Goal: Information Seeking & Learning: Learn about a topic

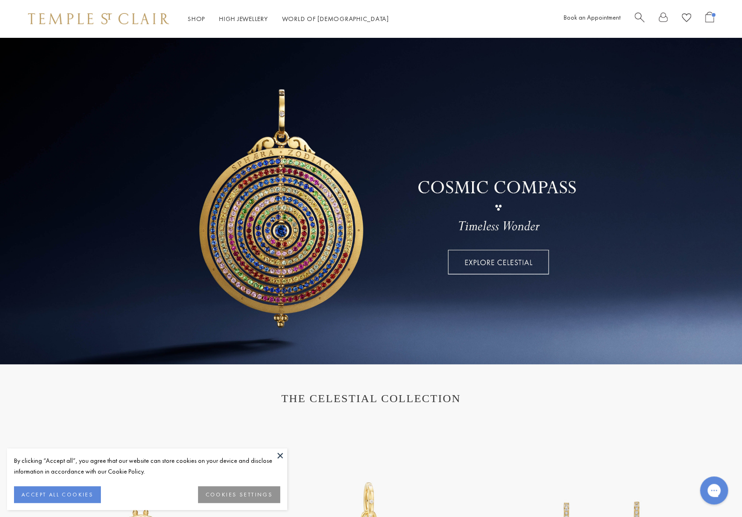
drag, startPoint x: 282, startPoint y: 453, endPoint x: 264, endPoint y: 236, distance: 217.9
click at [282, 453] on button at bounding box center [280, 455] width 14 height 14
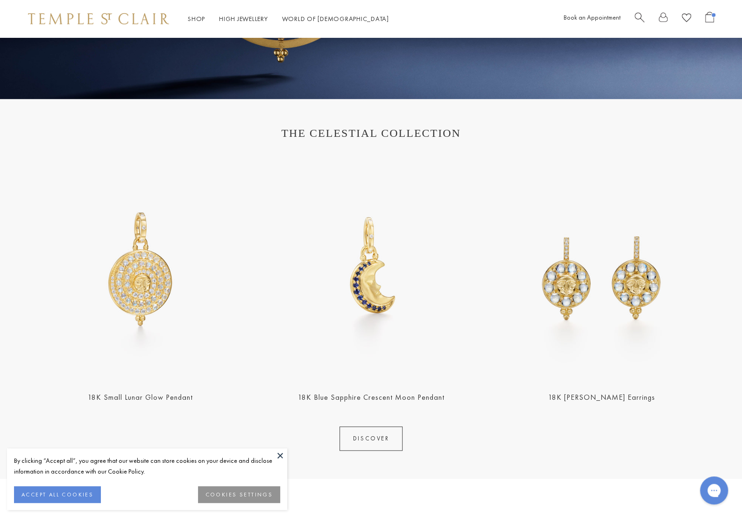
scroll to position [280, 0]
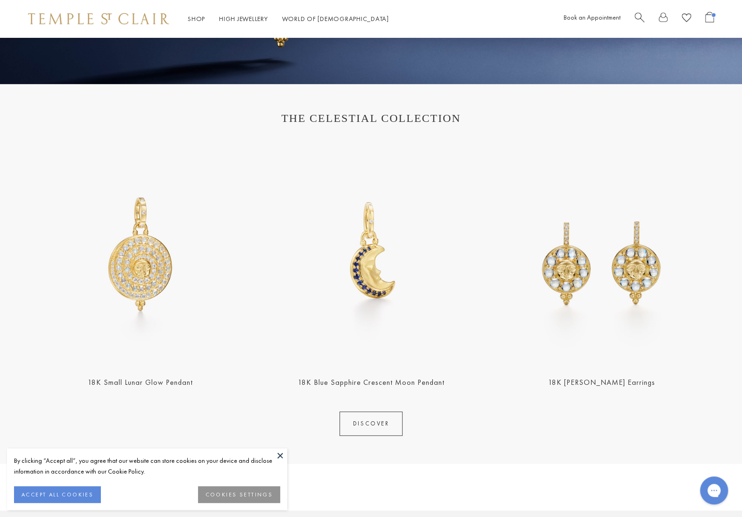
click at [278, 453] on button at bounding box center [280, 455] width 14 height 14
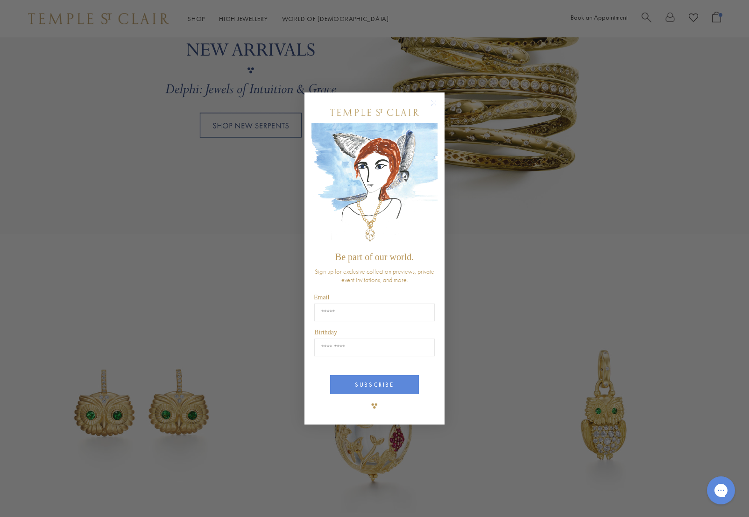
scroll to position [890, 0]
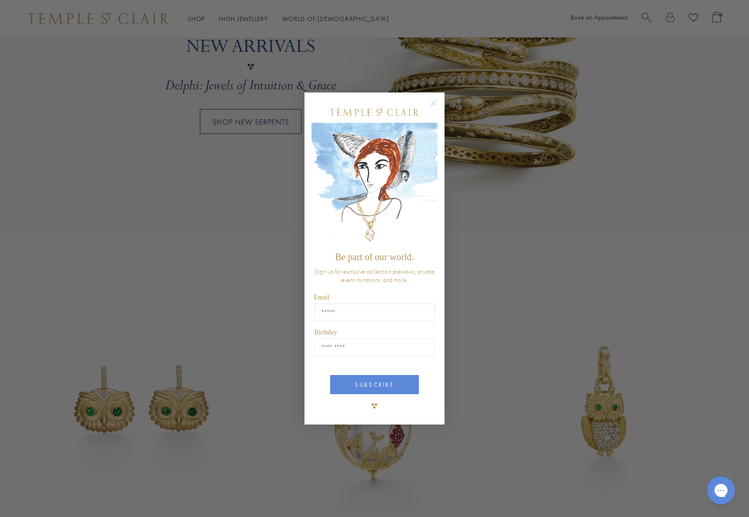
click at [435, 99] on circle "Close dialog" at bounding box center [433, 102] width 11 height 11
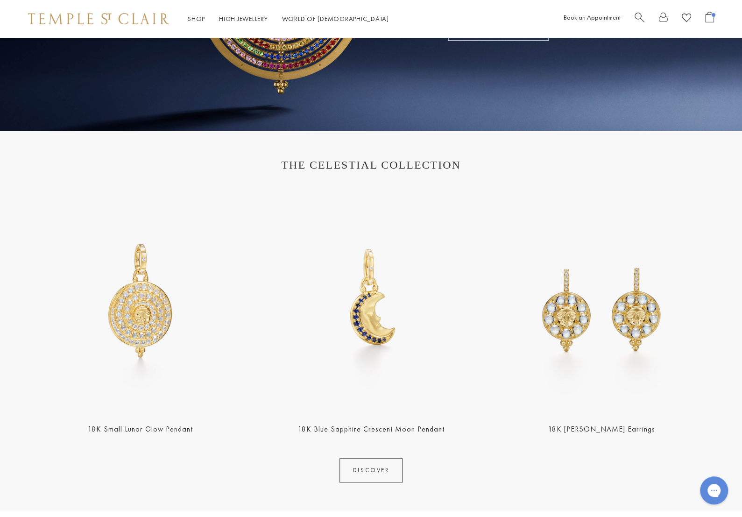
scroll to position [0, 0]
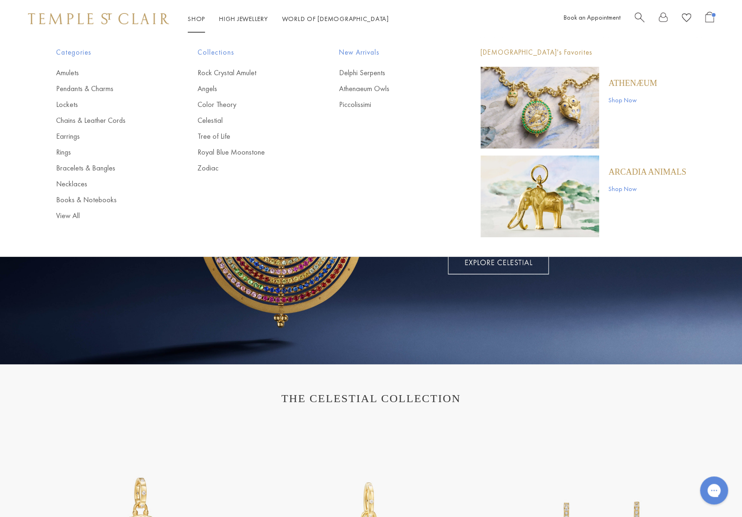
click at [201, 16] on link "Shop Shop" at bounding box center [196, 18] width 17 height 8
click at [517, 94] on img "Main navigation" at bounding box center [540, 108] width 119 height 82
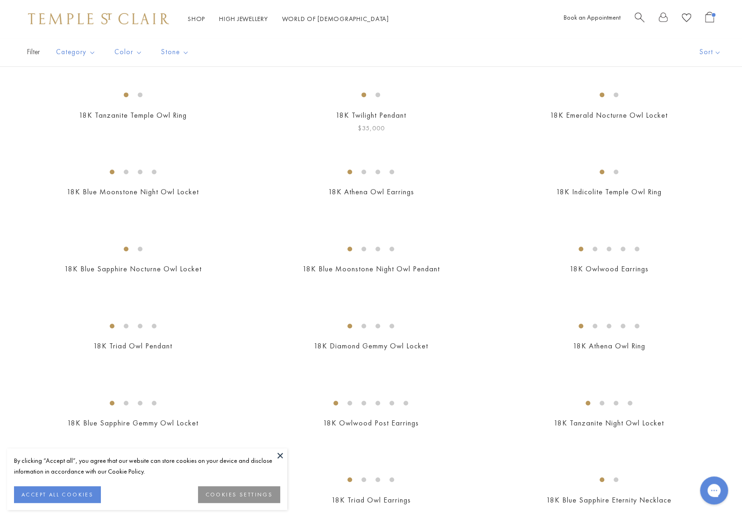
scroll to position [233, 0]
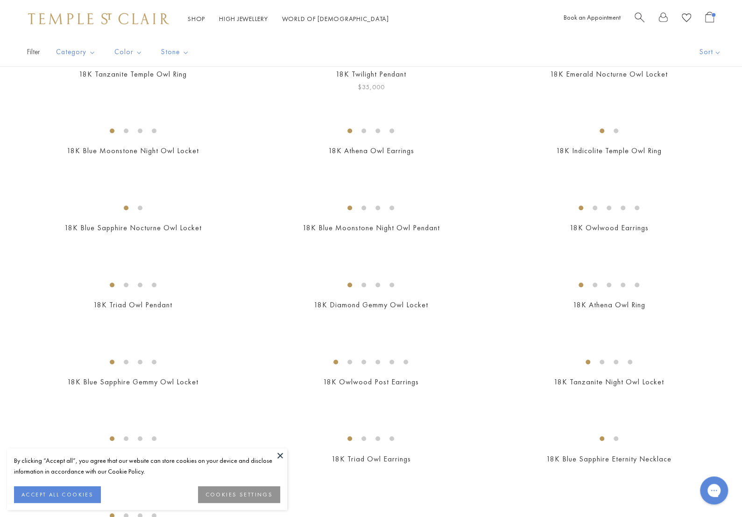
drag, startPoint x: 361, startPoint y: 292, endPoint x: 388, endPoint y: 290, distance: 26.7
click at [388, 92] on div "$35,000" at bounding box center [370, 87] width 219 height 11
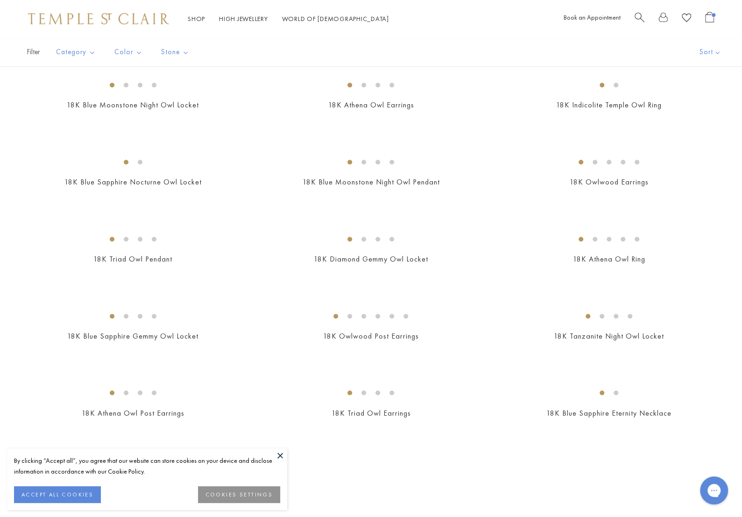
scroll to position [280, 0]
drag, startPoint x: 132, startPoint y: 243, endPoint x: 147, endPoint y: 244, distance: 15.0
click at [145, 46] on span "$50,000" at bounding box center [133, 40] width 28 height 11
drag, startPoint x: 598, startPoint y: 241, endPoint x: 628, endPoint y: 244, distance: 30.4
click at [628, 46] on div "$65,000" at bounding box center [608, 40] width 219 height 11
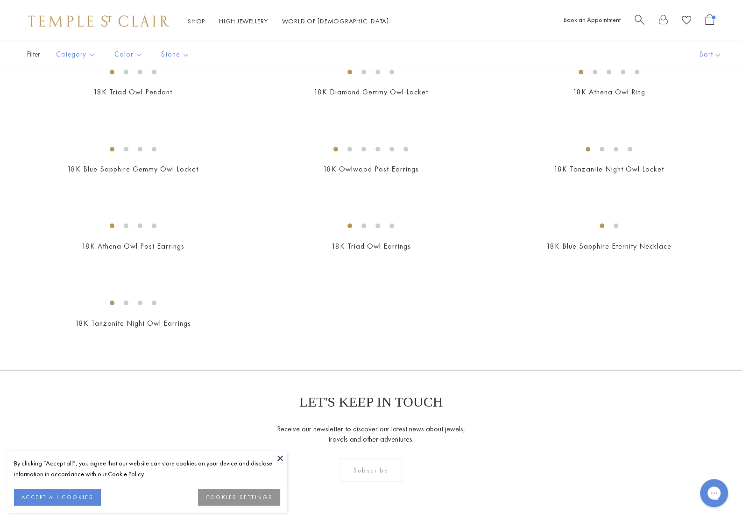
scroll to position [467, 0]
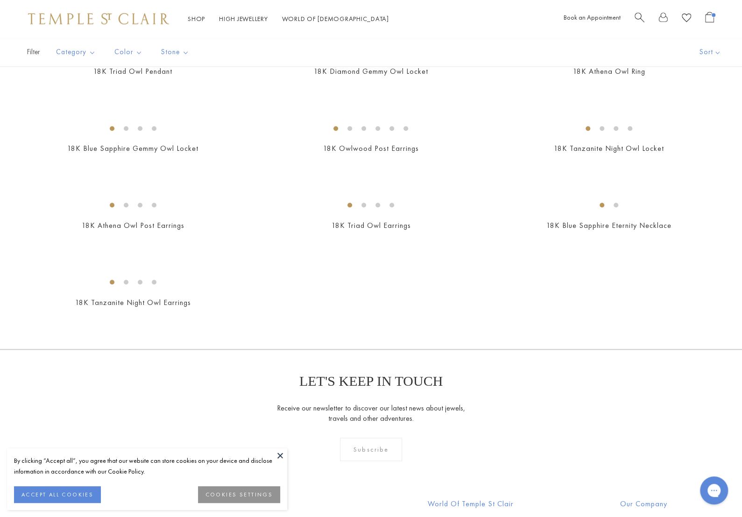
drag, startPoint x: 126, startPoint y: 338, endPoint x: 172, endPoint y: 383, distance: 65.0
click at [281, 455] on button at bounding box center [280, 455] width 14 height 14
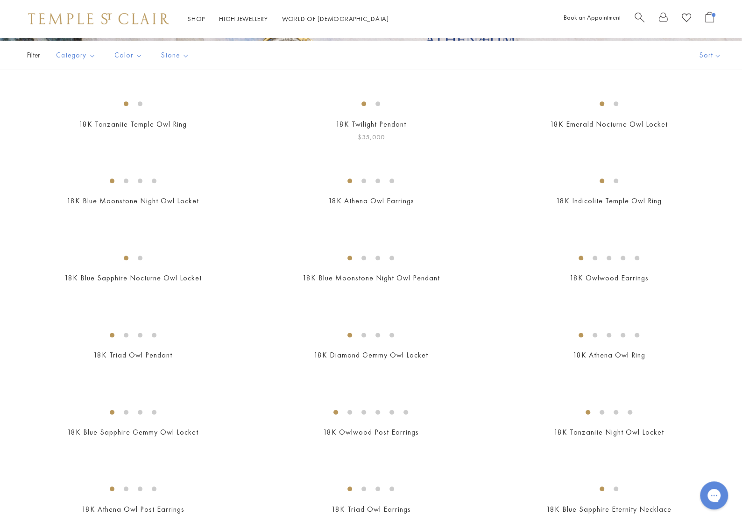
scroll to position [140, 0]
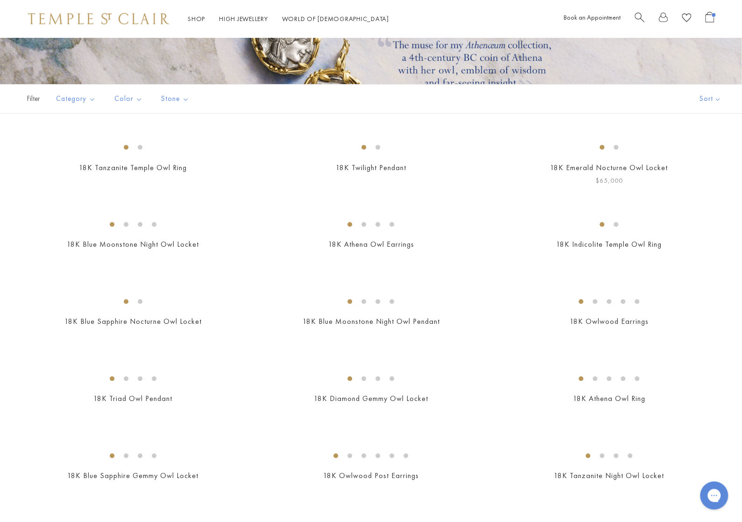
click at [0, 0] on img at bounding box center [0, 0] width 0 height 0
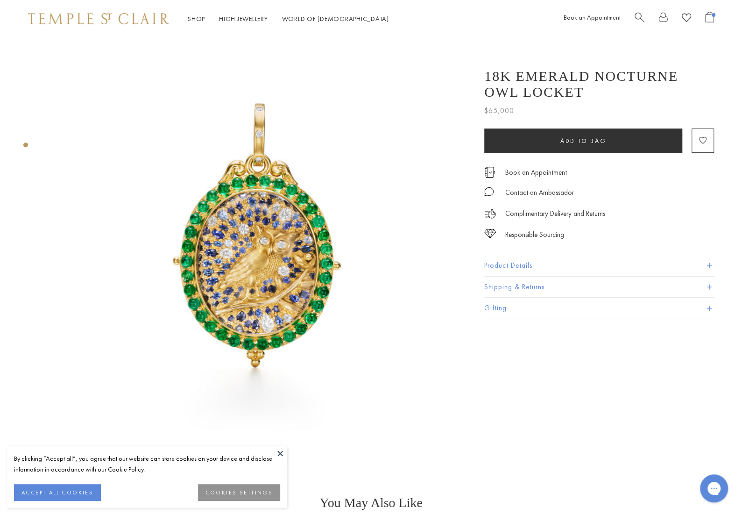
click at [205, 203] on img at bounding box center [259, 249] width 424 height 424
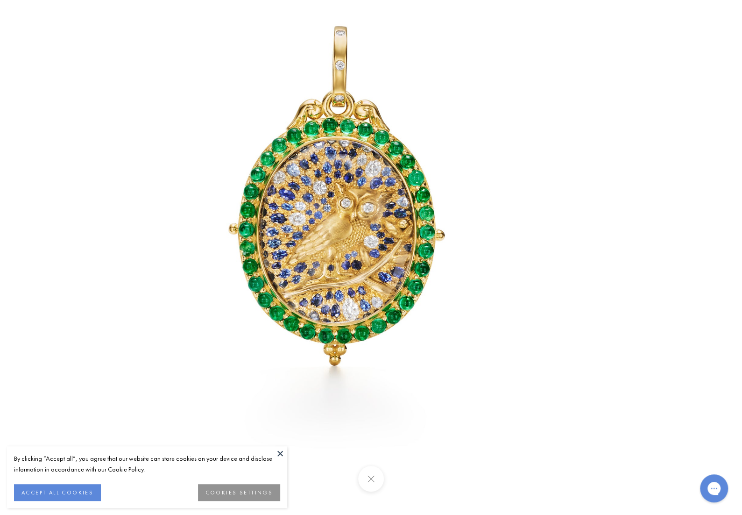
drag, startPoint x: 398, startPoint y: 277, endPoint x: 290, endPoint y: 176, distance: 148.0
click at [290, 176] on img at bounding box center [339, 214] width 546 height 546
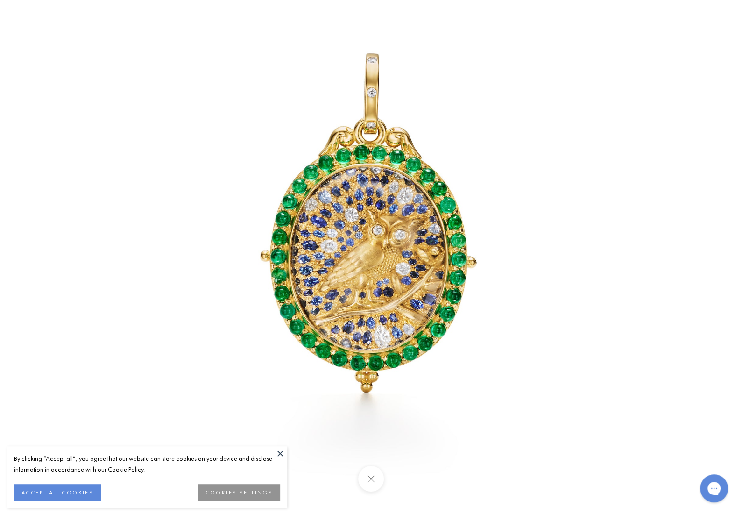
click at [335, 194] on img at bounding box center [371, 241] width 546 height 546
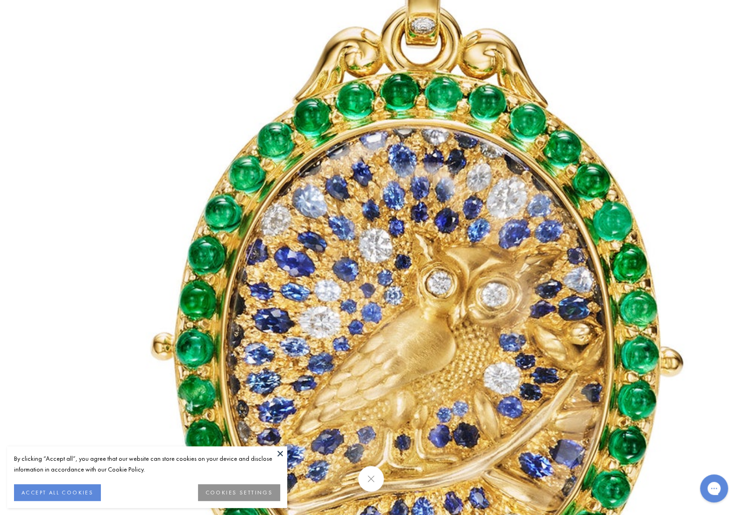
click at [351, 244] on img at bounding box center [424, 311] width 1345 height 1345
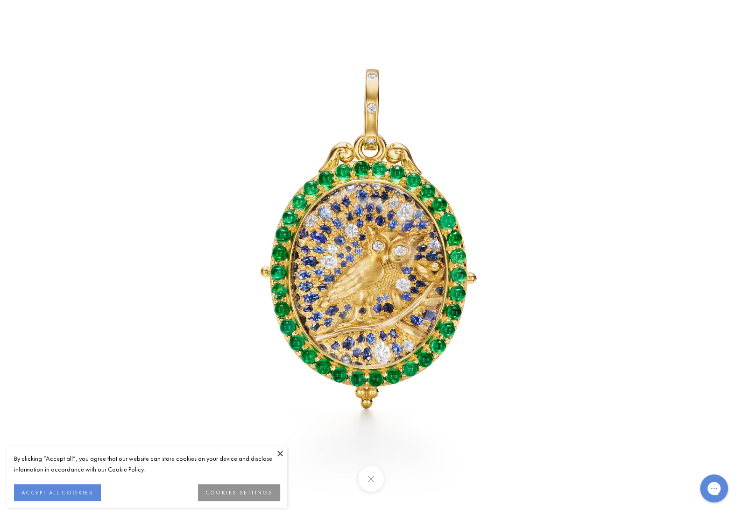
click at [279, 457] on button at bounding box center [280, 453] width 14 height 14
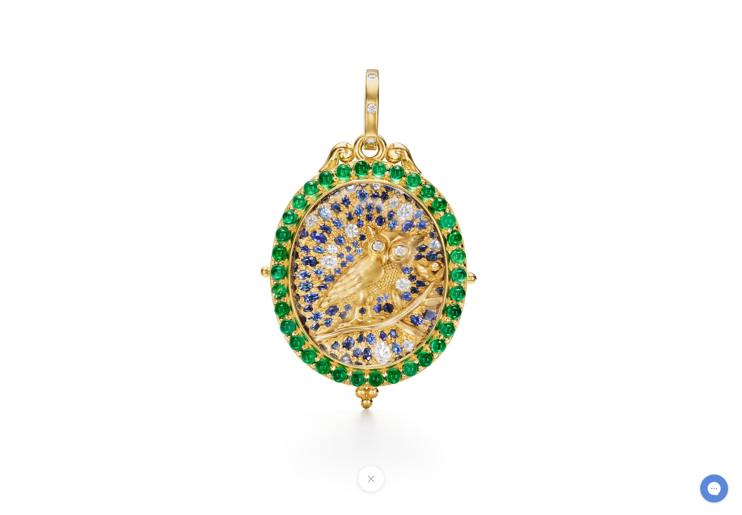
click at [369, 479] on button at bounding box center [371, 479] width 26 height 26
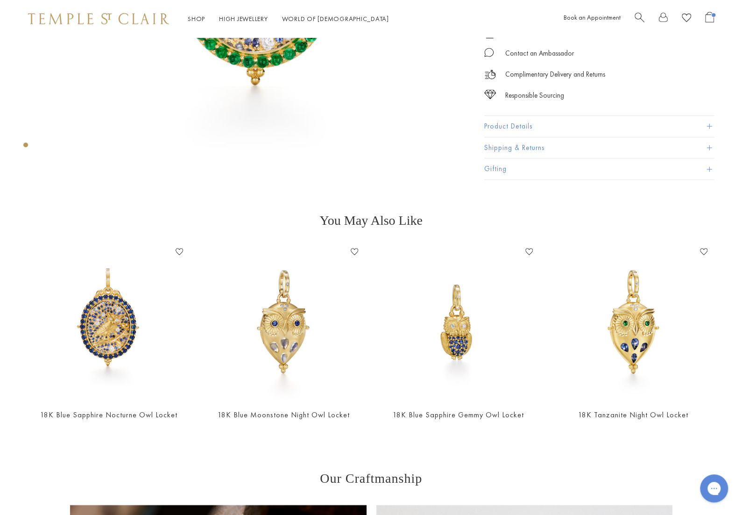
scroll to position [113, 0]
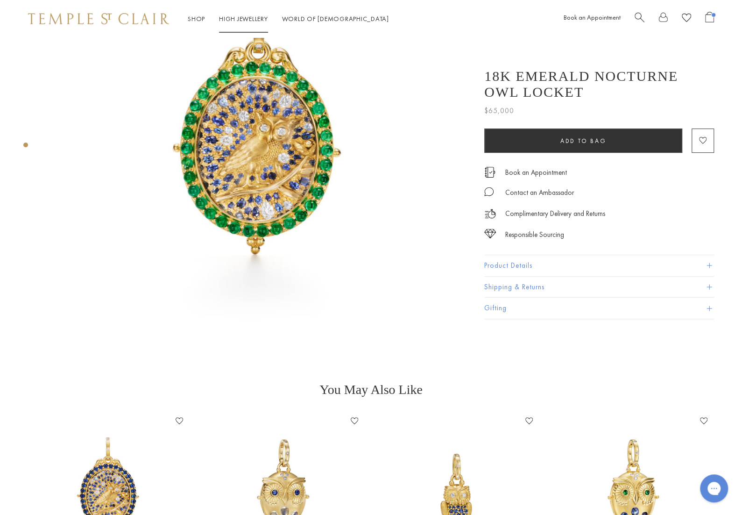
click at [245, 14] on link "High Jewellery High Jewellery" at bounding box center [243, 18] width 49 height 8
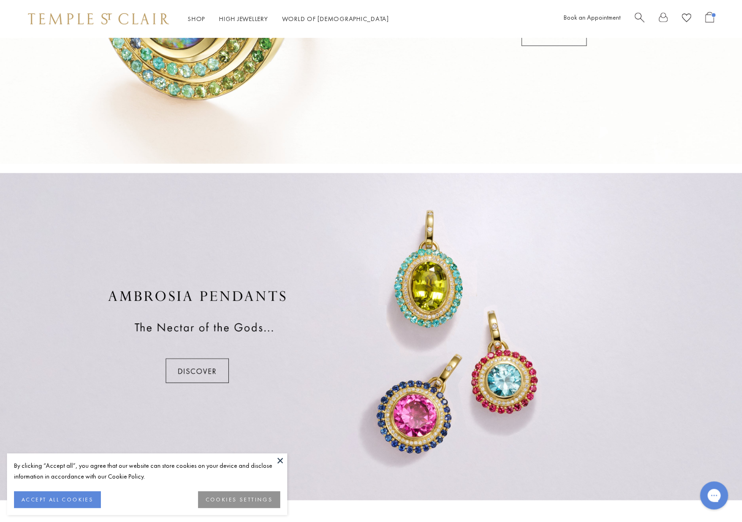
scroll to position [441, 0]
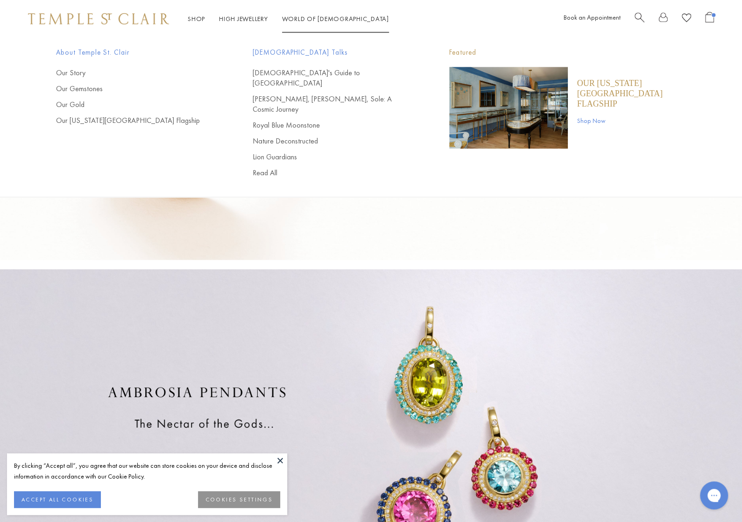
click at [335, 21] on link "World of [GEOGRAPHIC_DATA][DEMOGRAPHIC_DATA]" at bounding box center [335, 18] width 107 height 8
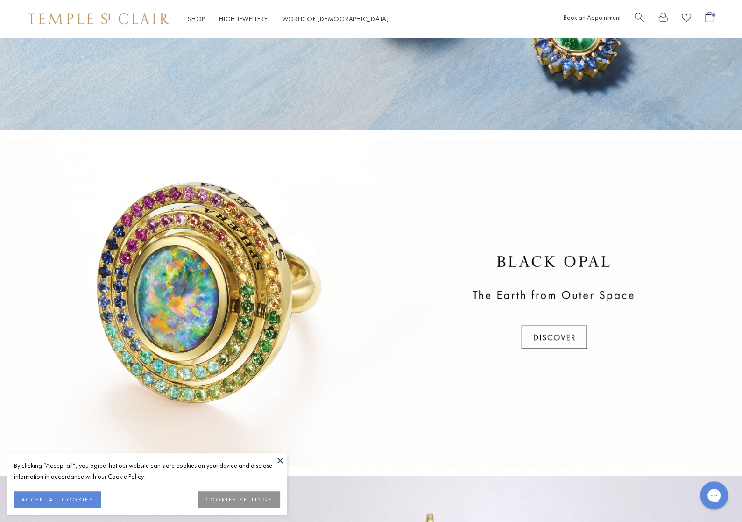
scroll to position [233, 0]
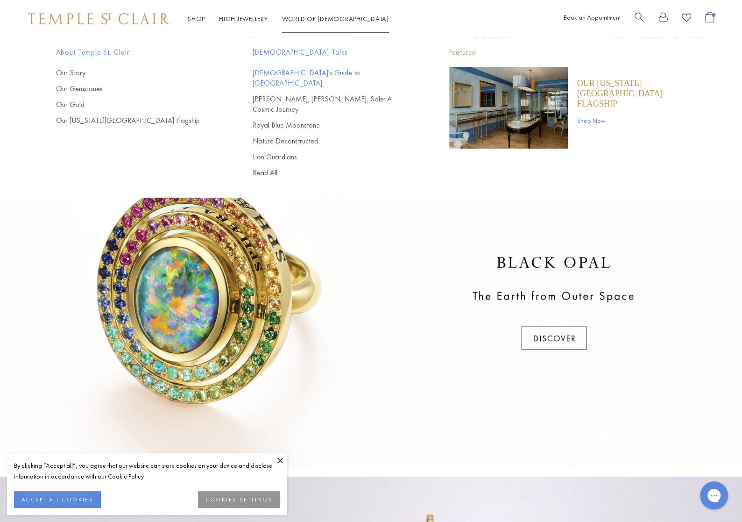
click at [273, 72] on link "[DEMOGRAPHIC_DATA]'s Guide to [GEOGRAPHIC_DATA]" at bounding box center [332, 78] width 159 height 21
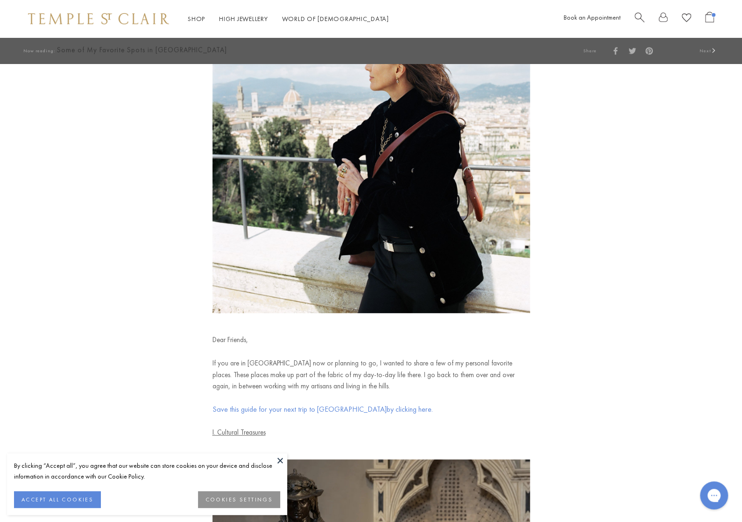
scroll to position [140, 0]
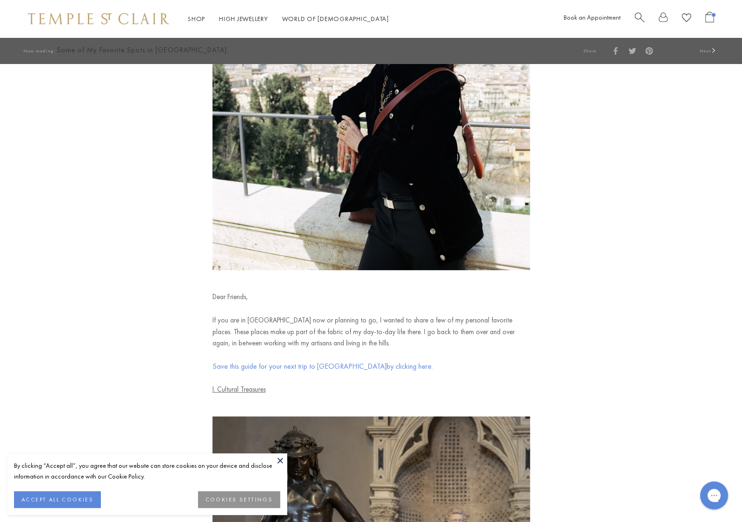
click at [283, 457] on button at bounding box center [280, 460] width 14 height 14
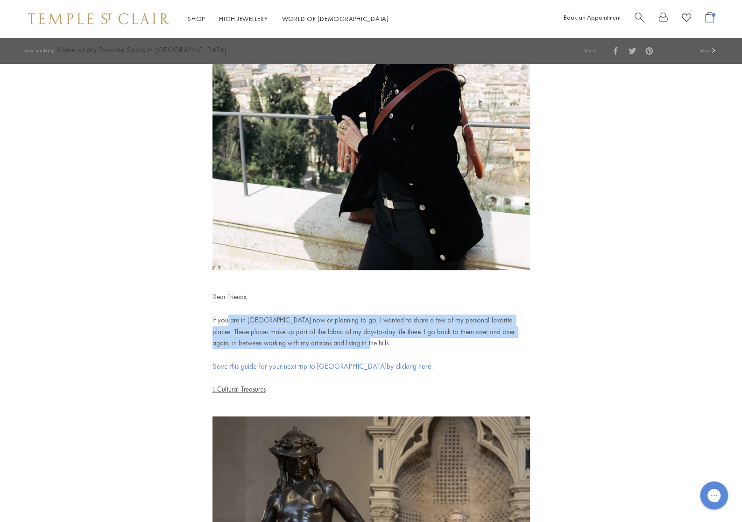
drag, startPoint x: 227, startPoint y: 318, endPoint x: 574, endPoint y: 338, distance: 347.5
click at [358, 343] on p "Dear Friends,  If you are in [GEOGRAPHIC_DATA] now or planning to go, I wanted …" at bounding box center [371, 343] width 318 height 104
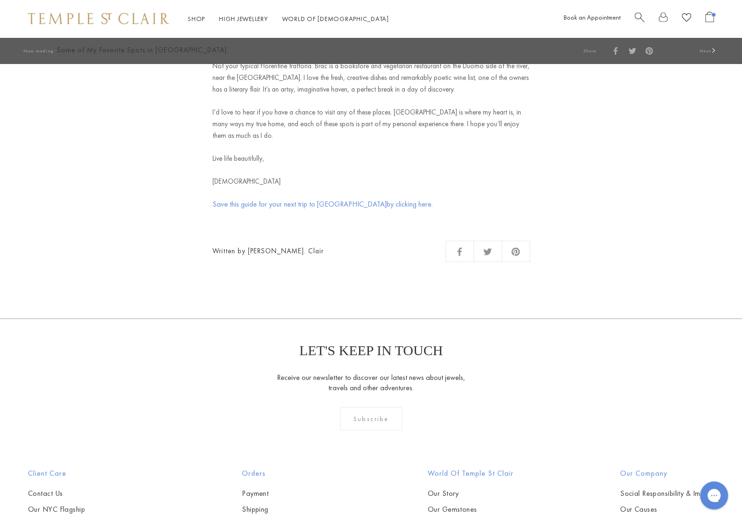
scroll to position [3571, 0]
